Goal: Task Accomplishment & Management: Complete application form

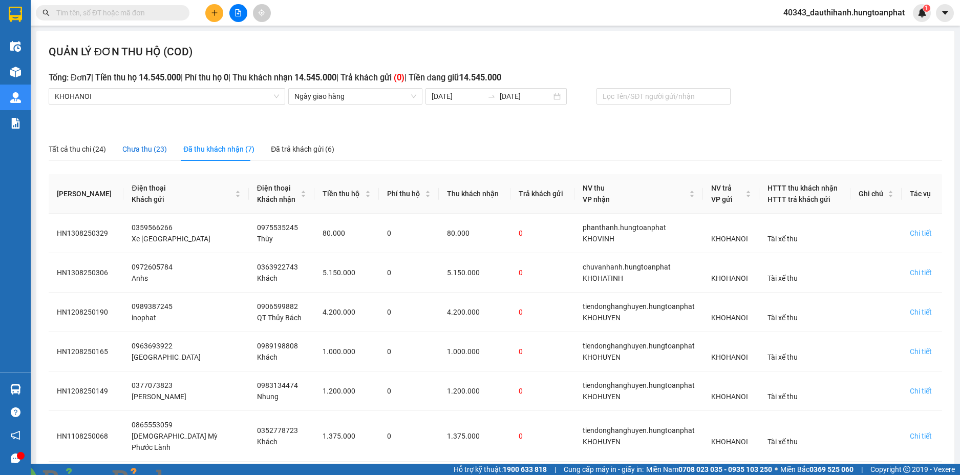
drag, startPoint x: 147, startPoint y: 151, endPoint x: 188, endPoint y: 152, distance: 41.0
click at [147, 150] on div "Chưa thu (23)" at bounding box center [144, 148] width 45 height 11
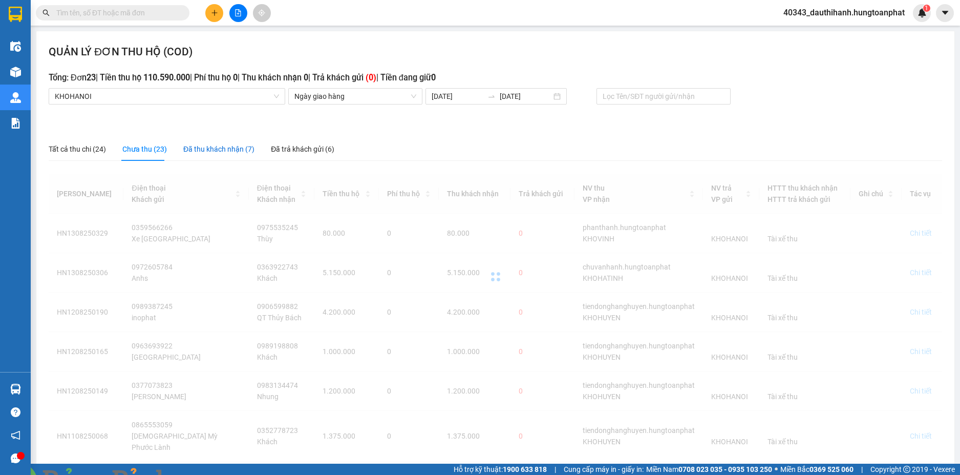
click at [214, 153] on div "Đã thu khách nhận (7)" at bounding box center [218, 148] width 71 height 11
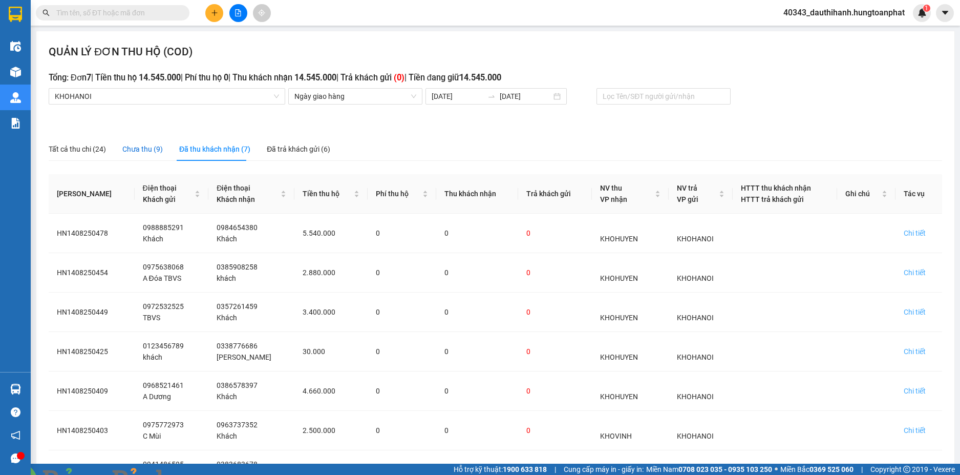
click at [145, 146] on div "Chưa thu (9)" at bounding box center [142, 148] width 40 height 11
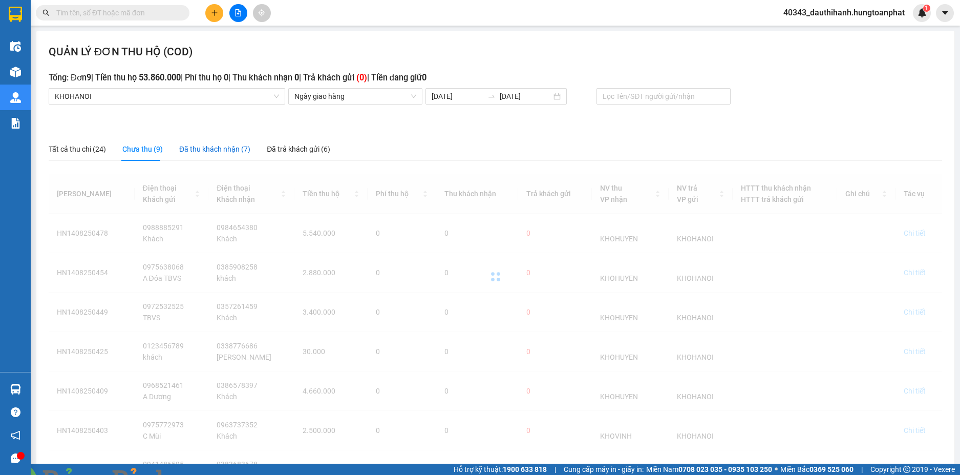
click at [201, 151] on div "Đã thu khách nhận (7)" at bounding box center [214, 148] width 71 height 11
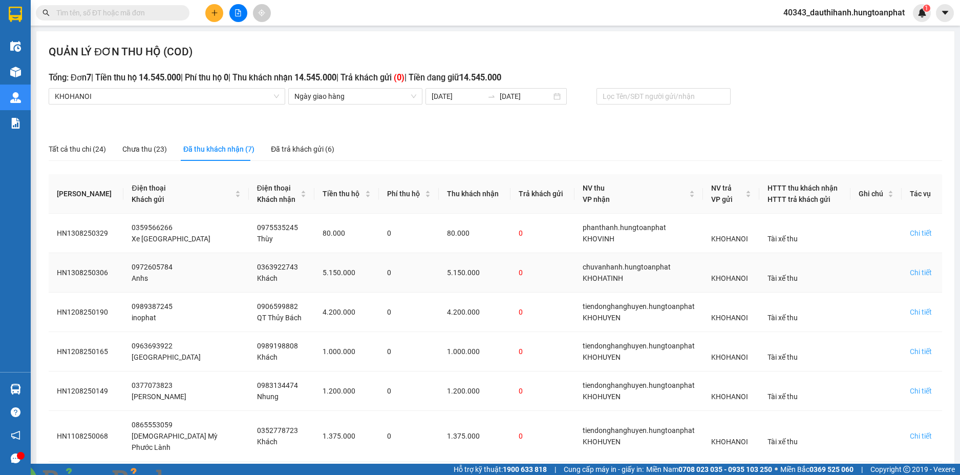
scroll to position [81, 0]
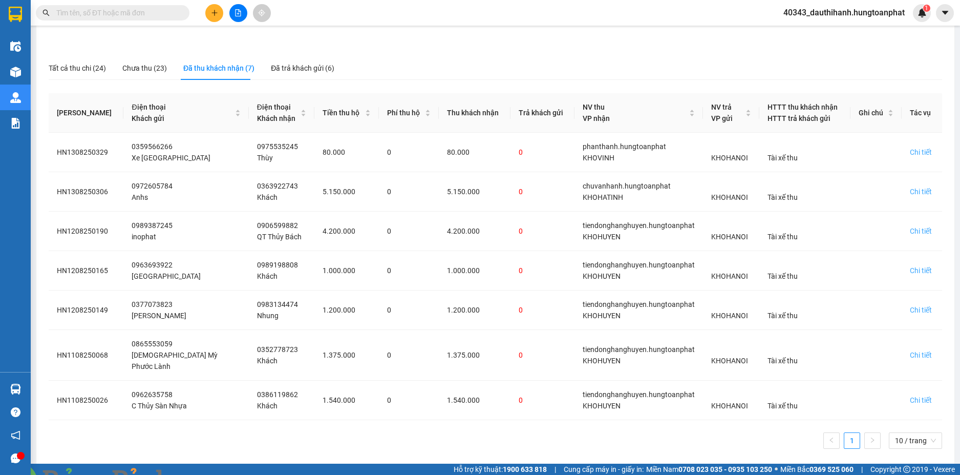
click at [451, 68] on div "Tất cả thu chi (24) Chưa thu (23) Đã thu khách nhận (7) Đã trả khách gửi (6)" at bounding box center [496, 68] width 894 height 24
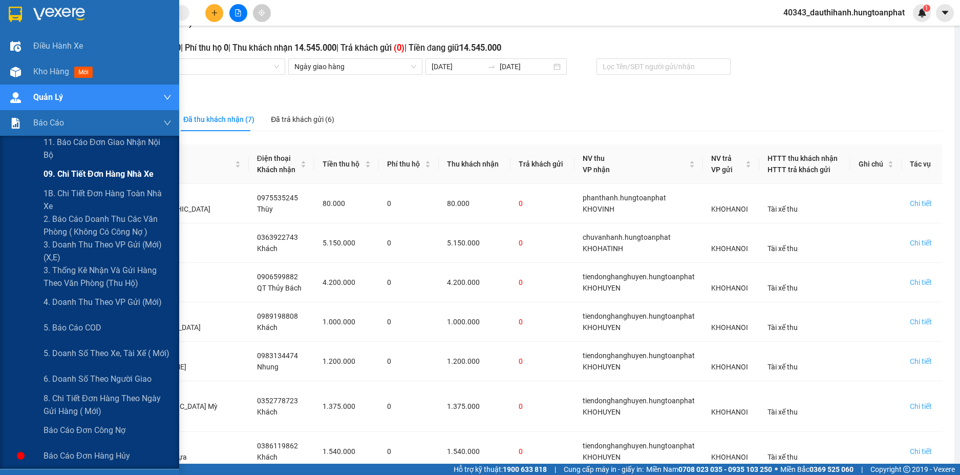
scroll to position [51, 0]
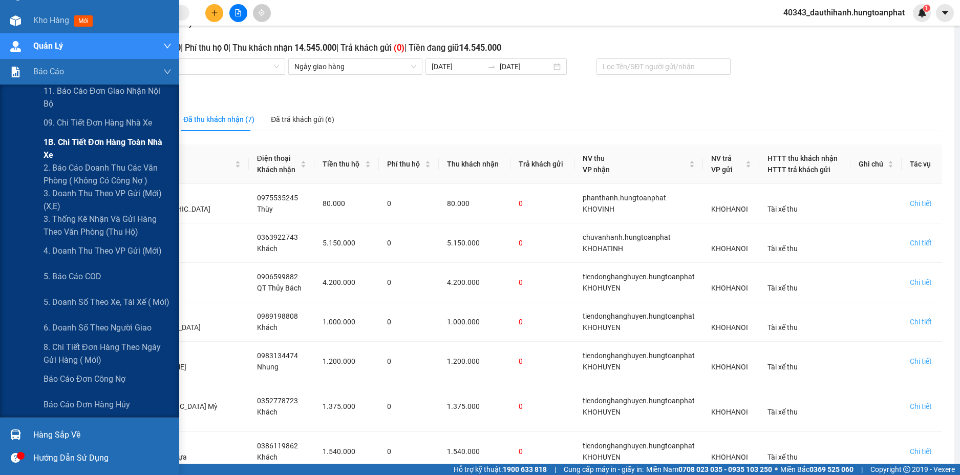
click at [87, 152] on span "1B. Chi tiết đơn hàng toàn nhà xe" at bounding box center [108, 149] width 128 height 26
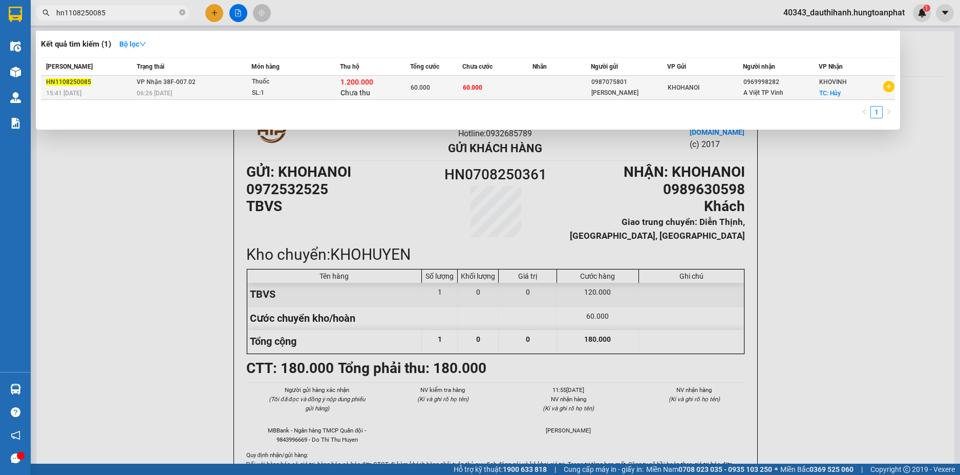
type input "hn1108250085"
click at [192, 80] on span "VP Nhận 38F-007.02" at bounding box center [166, 81] width 59 height 7
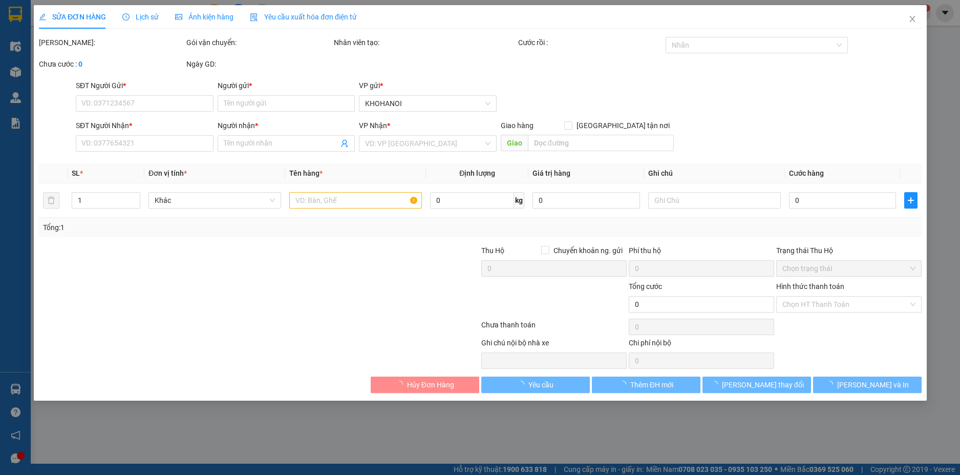
type input "0987075801"
type input "Phan Thanh Huyền"
type input "0969998282"
type input "A Việt TP Vinh"
checkbox input "true"
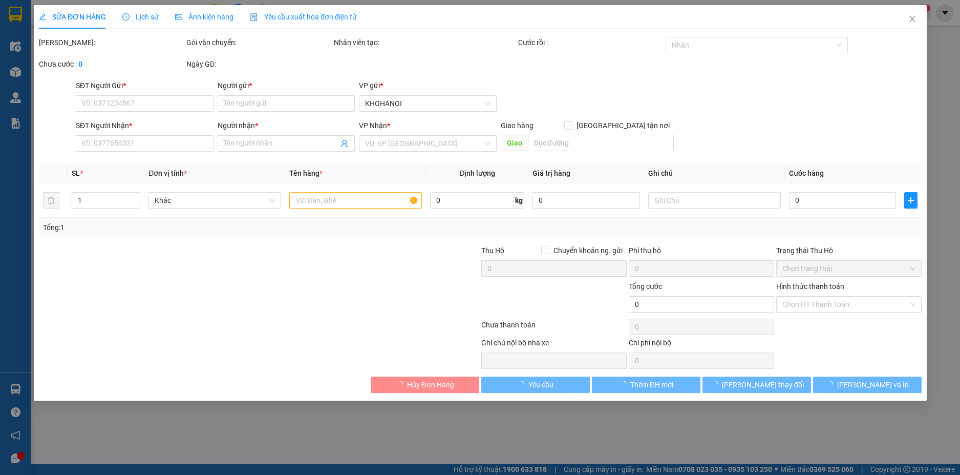
type input "Hủy"
type input "60.000"
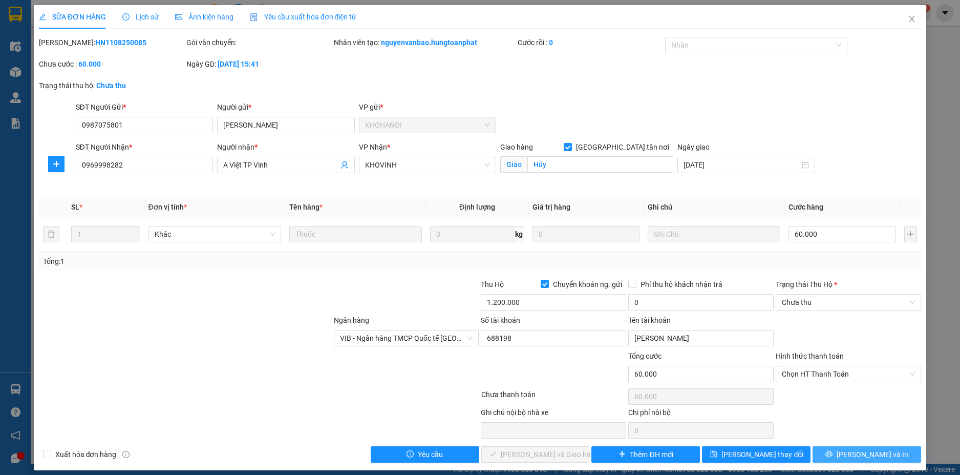
click at [873, 455] on span "Lưu và In" at bounding box center [873, 454] width 72 height 11
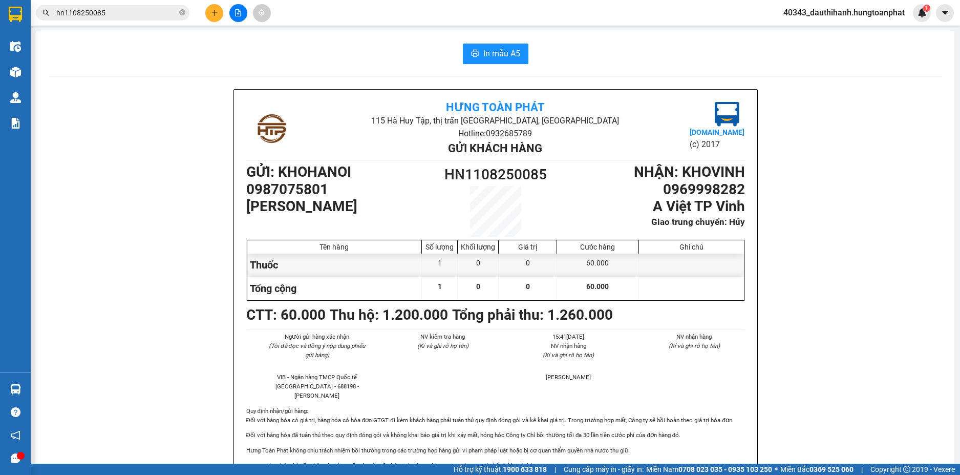
scroll to position [51, 0]
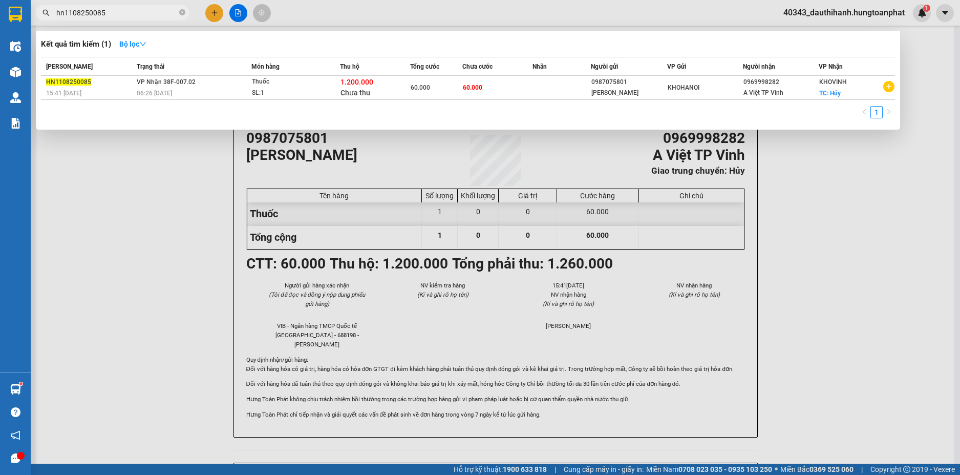
drag, startPoint x: 111, startPoint y: 13, endPoint x: 49, endPoint y: 10, distance: 62.1
click at [51, 11] on span "hn1108250085" at bounding box center [113, 12] width 154 height 15
